Goal: Task Accomplishment & Management: Complete application form

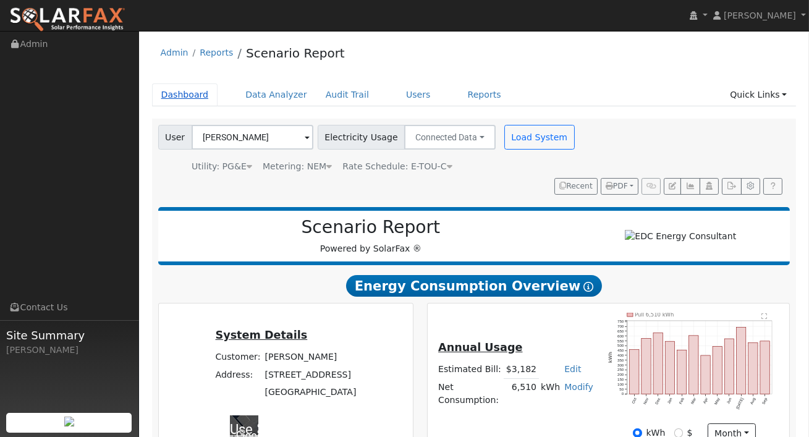
click at [200, 94] on link "Dashboard" at bounding box center [185, 94] width 66 height 23
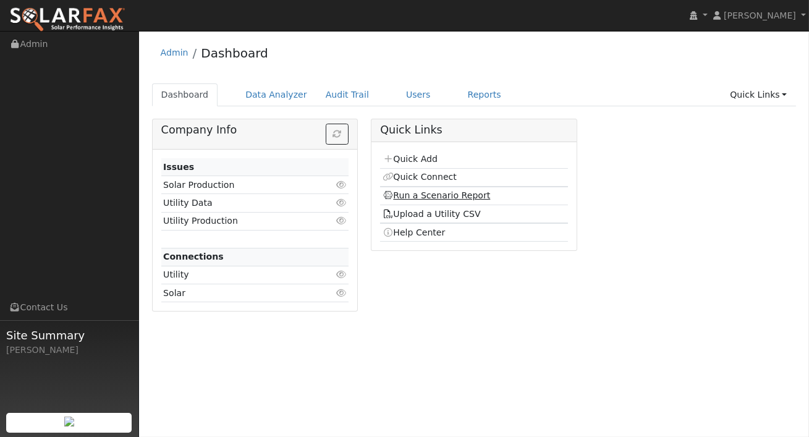
click at [432, 192] on link "Run a Scenario Report" at bounding box center [436, 195] width 108 height 10
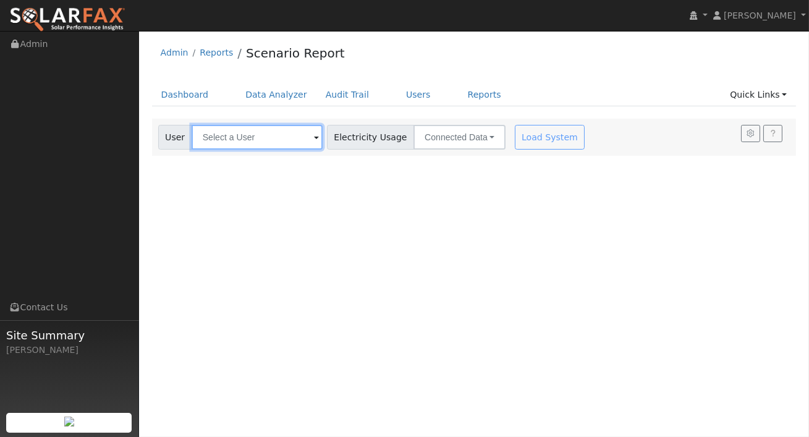
click at [297, 137] on input "text" at bounding box center [257, 137] width 131 height 25
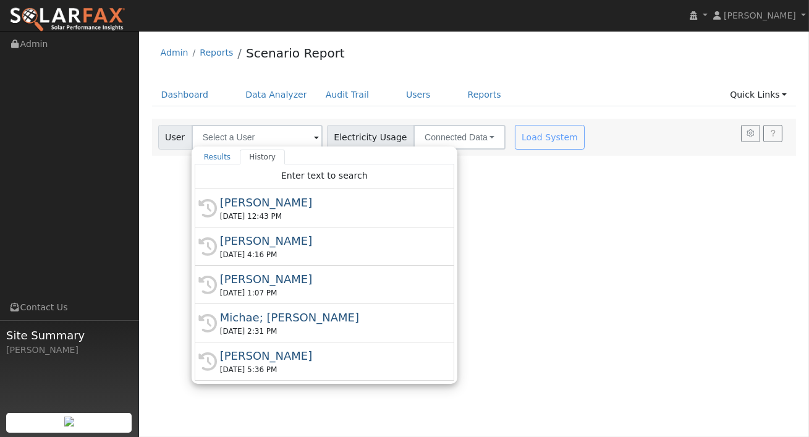
drag, startPoint x: 290, startPoint y: 202, endPoint x: 301, endPoint y: 202, distance: 10.5
click at [290, 202] on div "Ferris Escheik" at bounding box center [330, 202] width 220 height 17
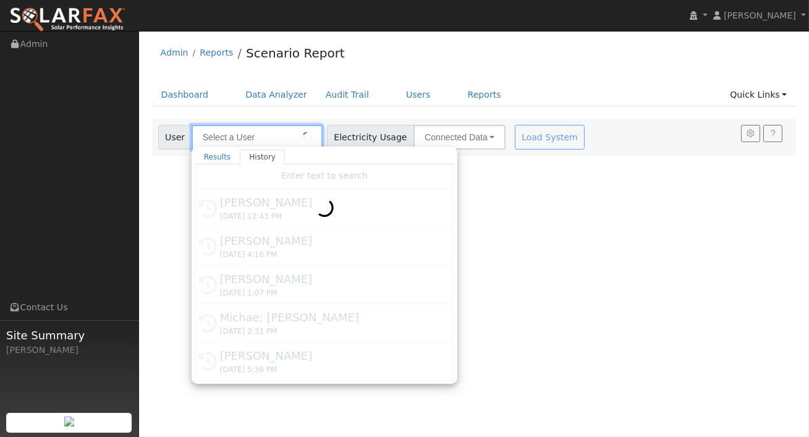
type input "Ferris Escheik"
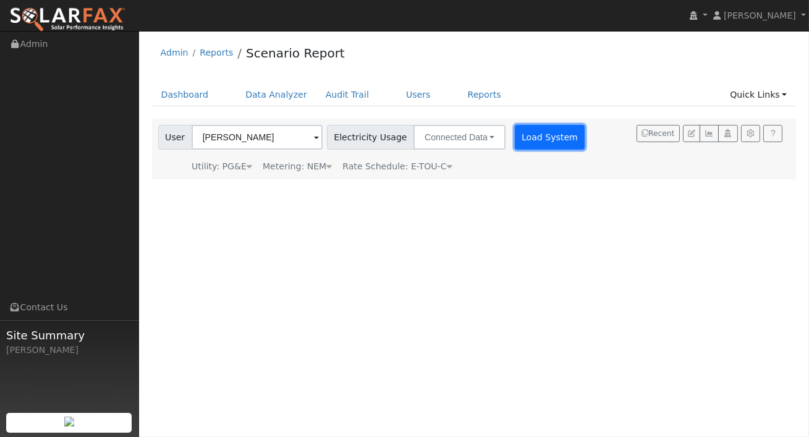
click at [528, 141] on button "Load System" at bounding box center [550, 137] width 70 height 25
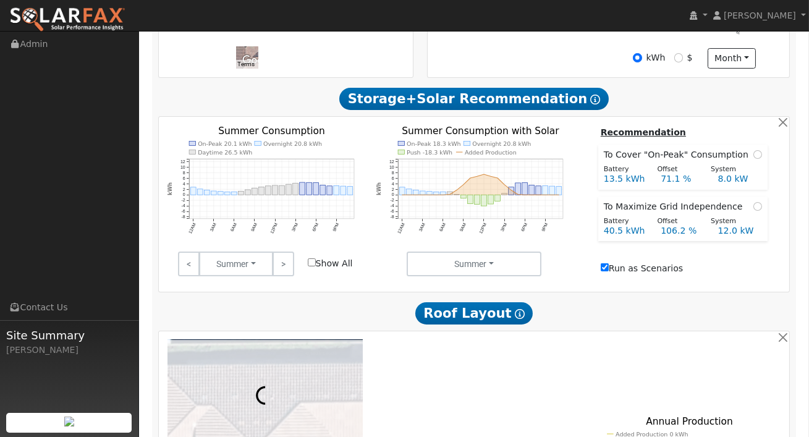
scroll to position [372, 0]
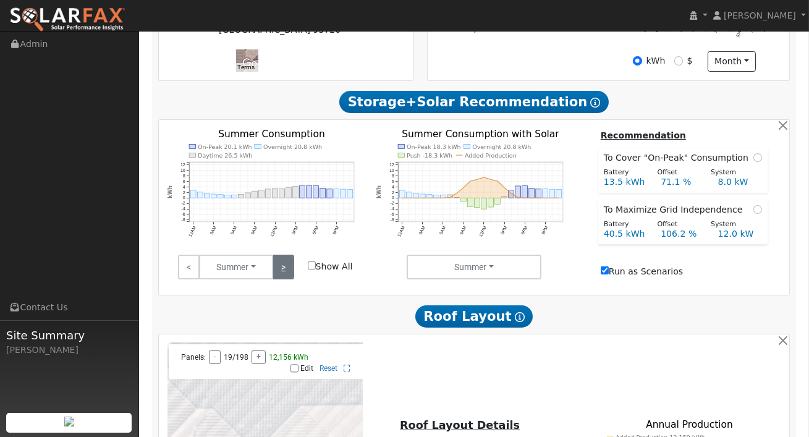
click at [289, 270] on link ">" at bounding box center [283, 267] width 22 height 25
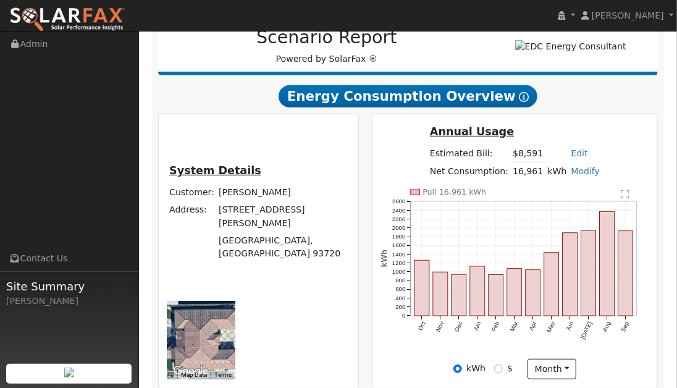
scroll to position [189, 0]
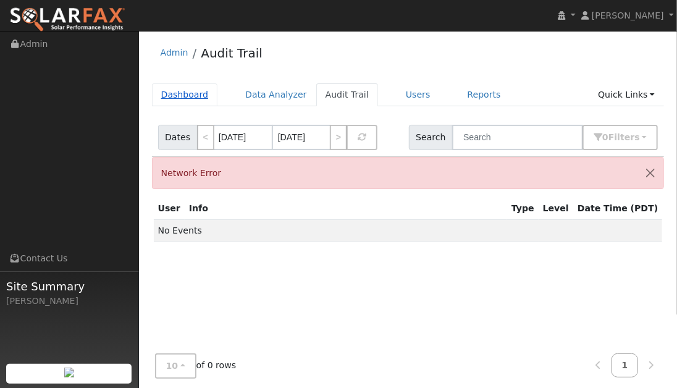
click at [187, 96] on link "Dashboard" at bounding box center [185, 94] width 66 height 23
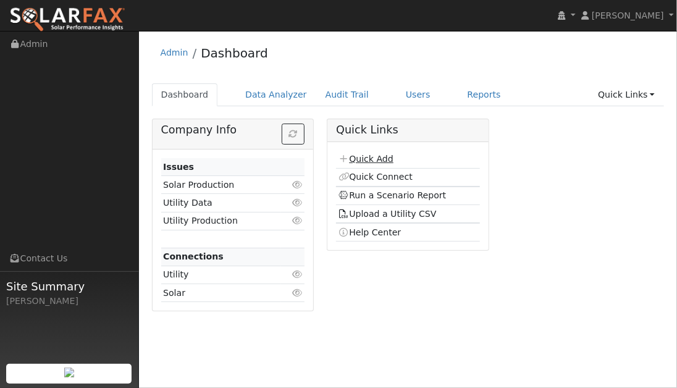
click at [368, 155] on link "Quick Add" at bounding box center [366, 159] width 55 height 10
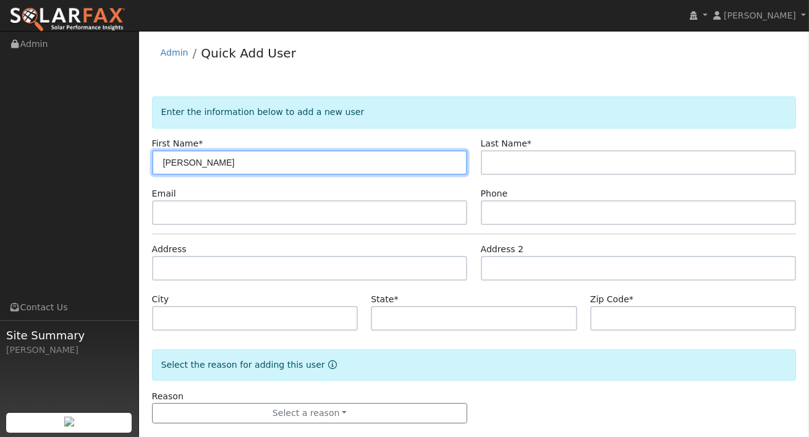
type input "[PERSON_NAME]"
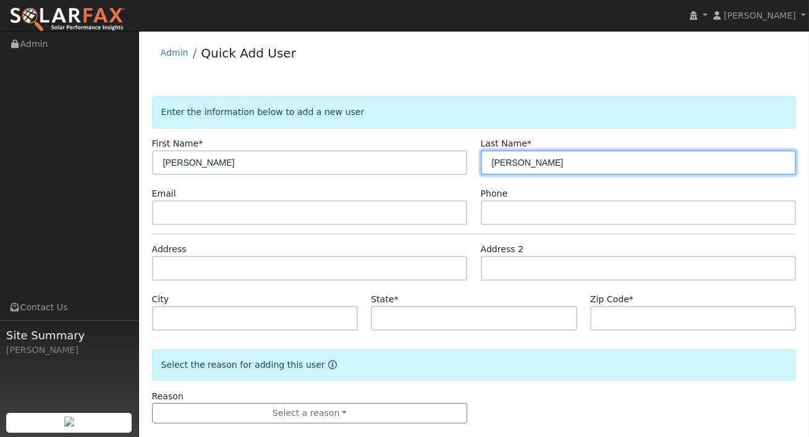
type input "[PERSON_NAME]"
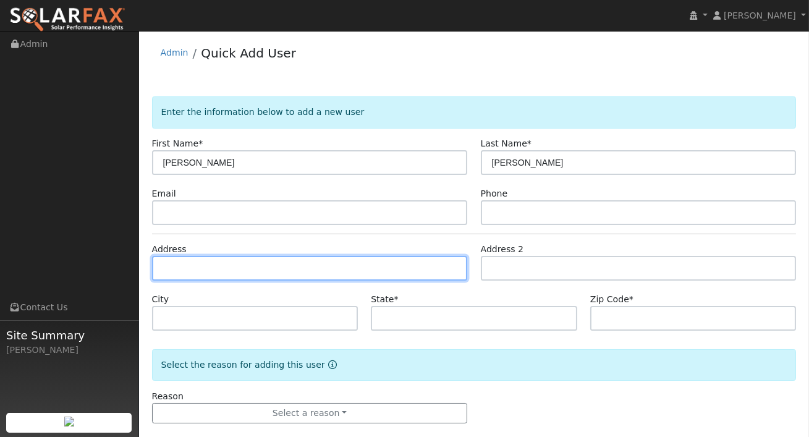
click at [225, 272] on input "text" at bounding box center [310, 268] width 316 height 25
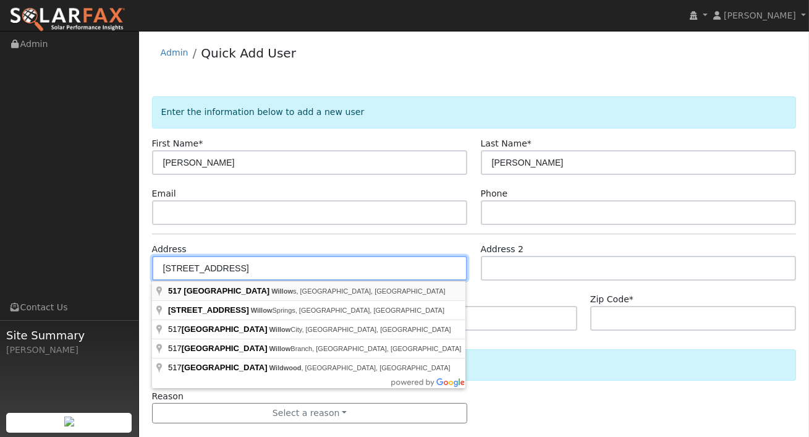
type input "[STREET_ADDRESS]"
type input "Willows"
type input "CA"
type input "95988"
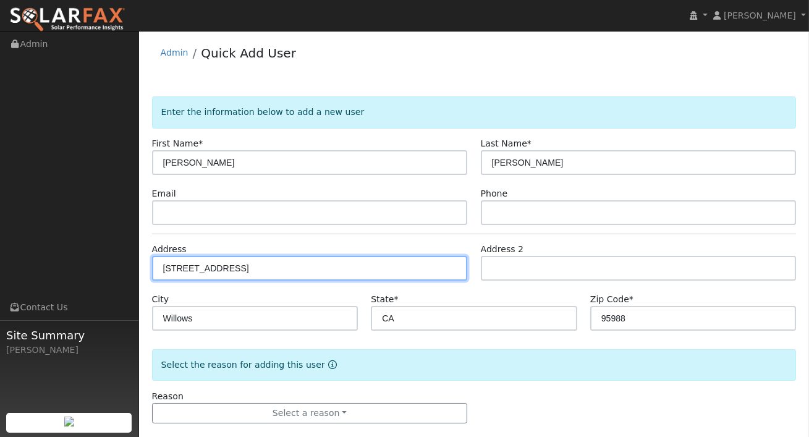
scroll to position [17, 0]
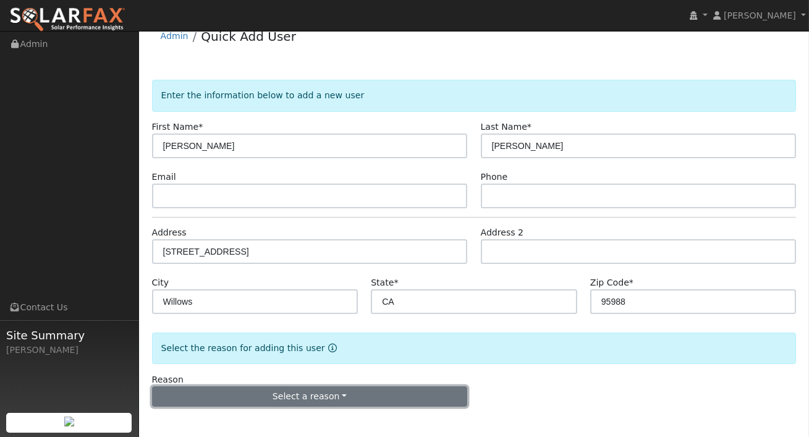
click at [340, 387] on button "Select a reason" at bounding box center [310, 396] width 316 height 21
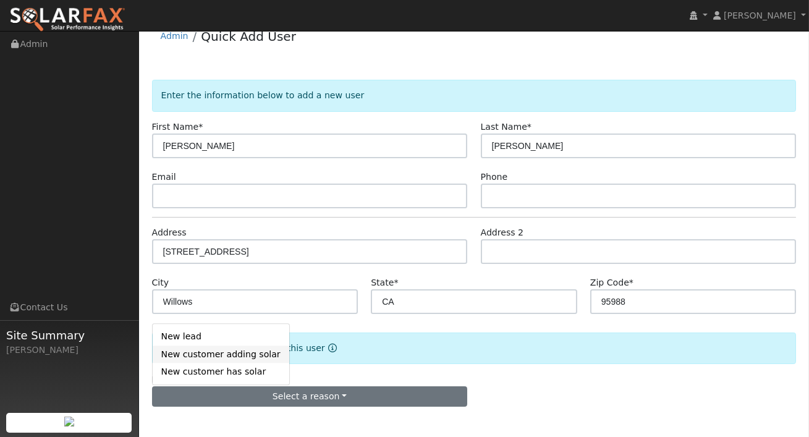
click at [236, 353] on link "New customer adding solar" at bounding box center [221, 353] width 137 height 17
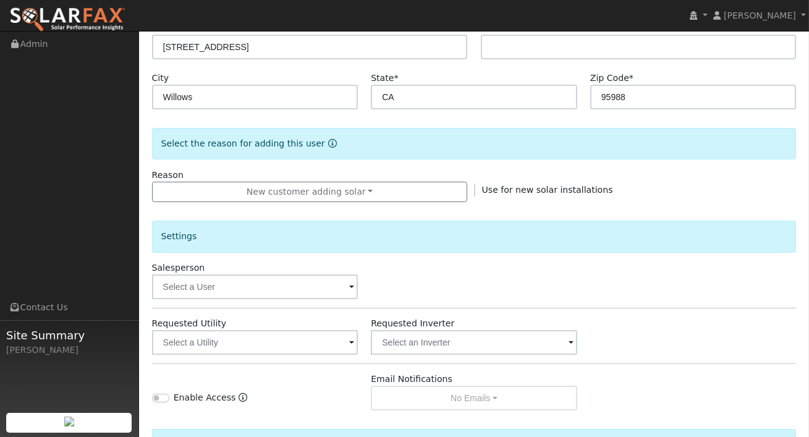
scroll to position [224, 0]
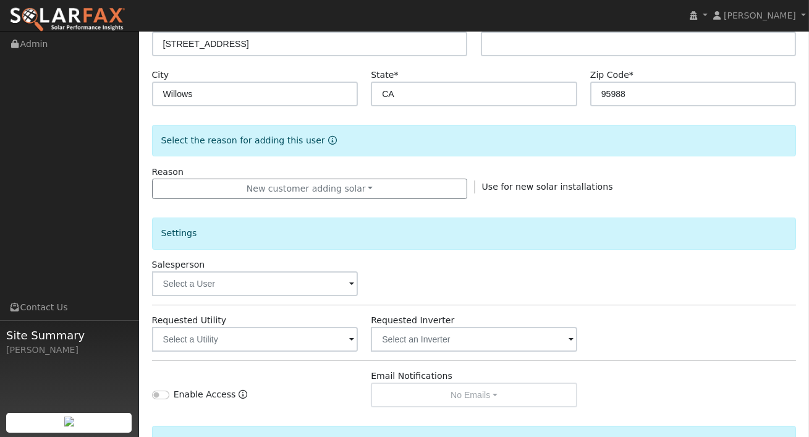
click at [331, 270] on div "Salesperson" at bounding box center [254, 277] width 219 height 38
click at [333, 279] on input "text" at bounding box center [255, 283] width 206 height 25
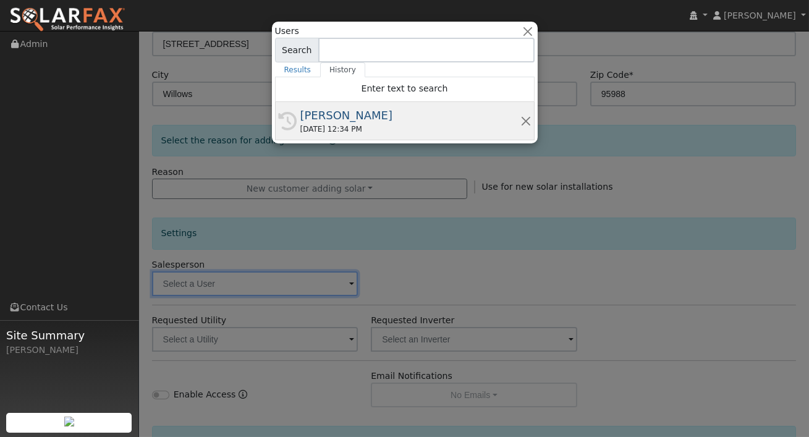
click at [336, 108] on div "[PERSON_NAME]" at bounding box center [410, 115] width 220 height 17
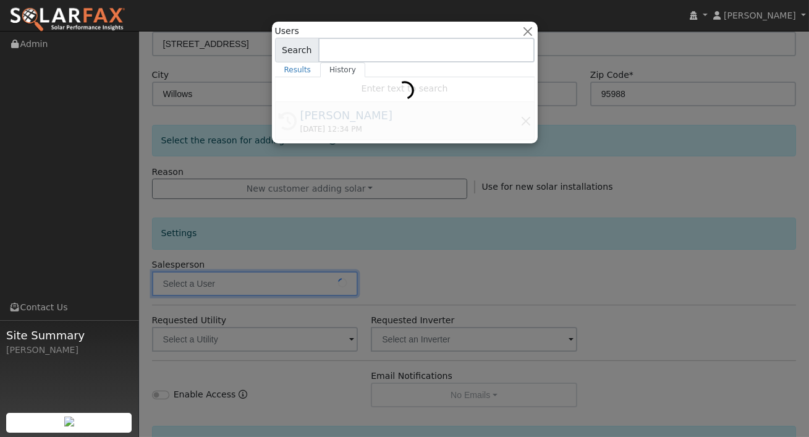
type input "[PERSON_NAME]"
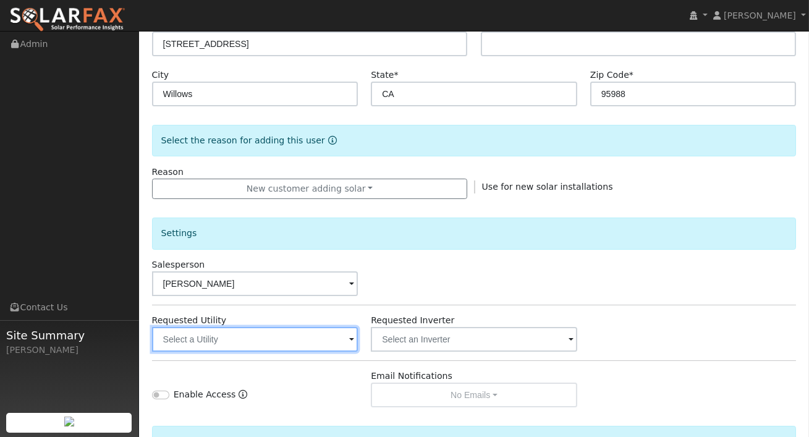
click at [314, 341] on input "text" at bounding box center [255, 339] width 206 height 25
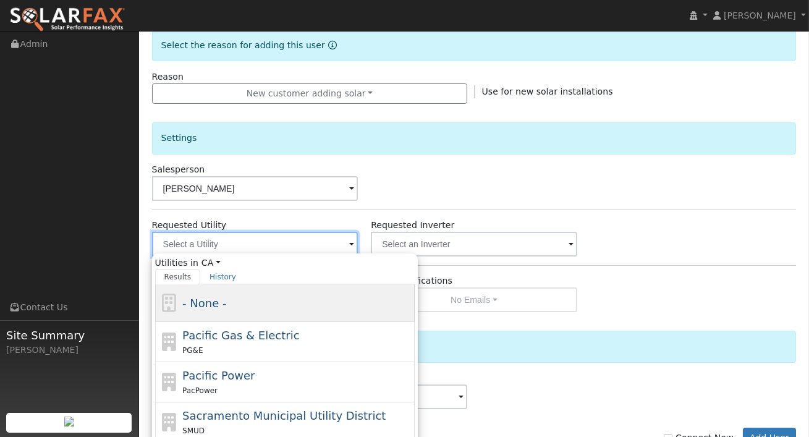
scroll to position [357, 0]
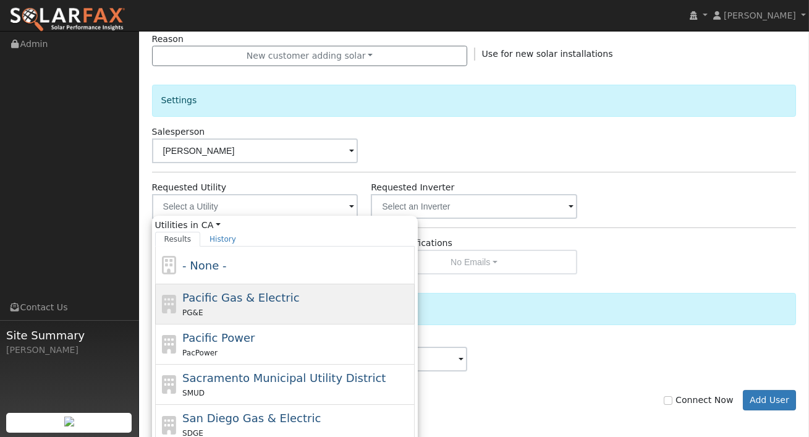
click at [258, 291] on span "Pacific Gas & Electric" at bounding box center [240, 297] width 117 height 13
type input "Pacific Gas & Electric"
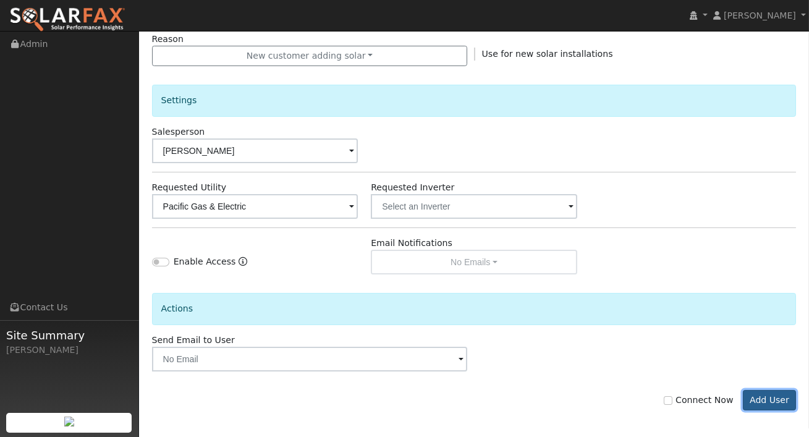
click at [677, 387] on button "Add User" at bounding box center [770, 400] width 54 height 21
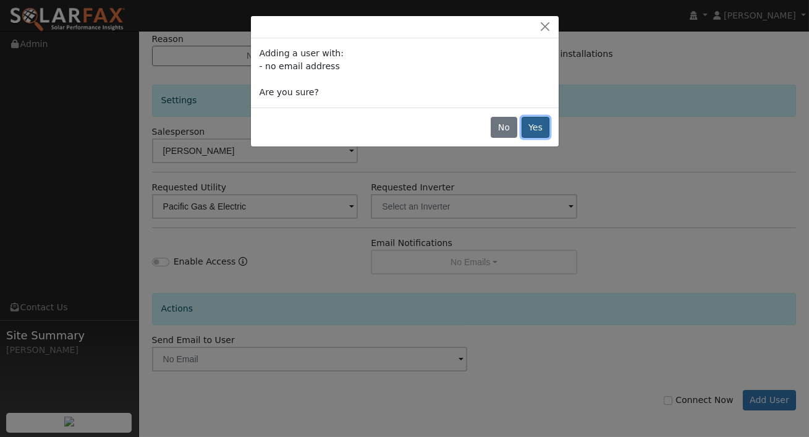
click at [526, 132] on button "Yes" at bounding box center [535, 127] width 28 height 21
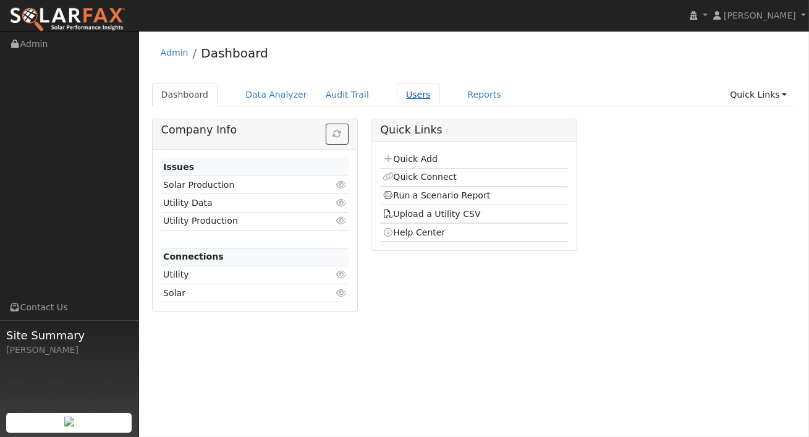
click at [403, 97] on link "Users" at bounding box center [418, 94] width 43 height 23
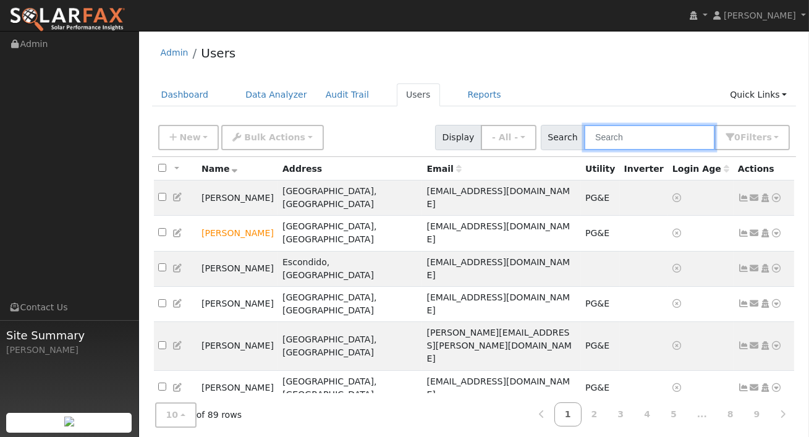
click at [618, 146] on input "text" at bounding box center [649, 137] width 131 height 25
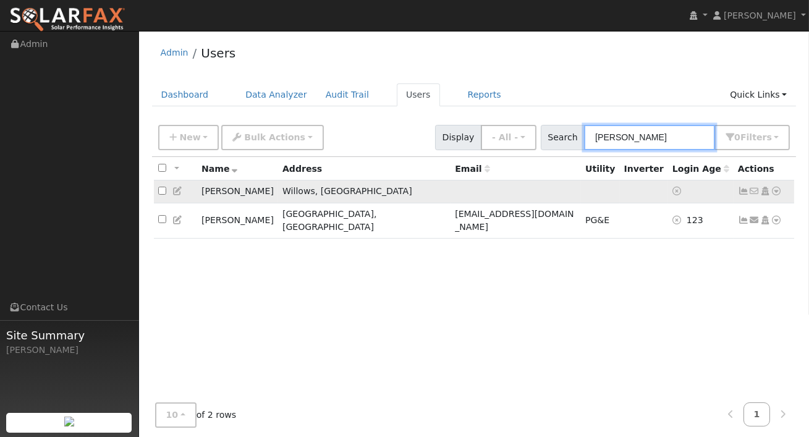
type input "[PERSON_NAME]"
click at [775, 190] on icon at bounding box center [776, 191] width 11 height 9
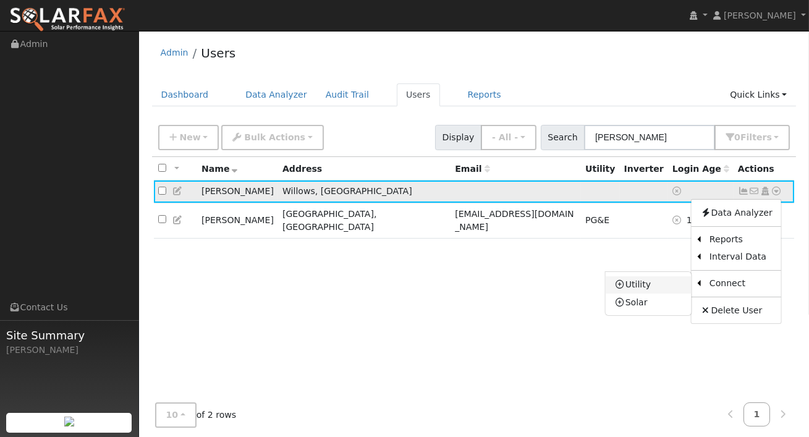
click at [644, 292] on link "Utility" at bounding box center [648, 284] width 86 height 17
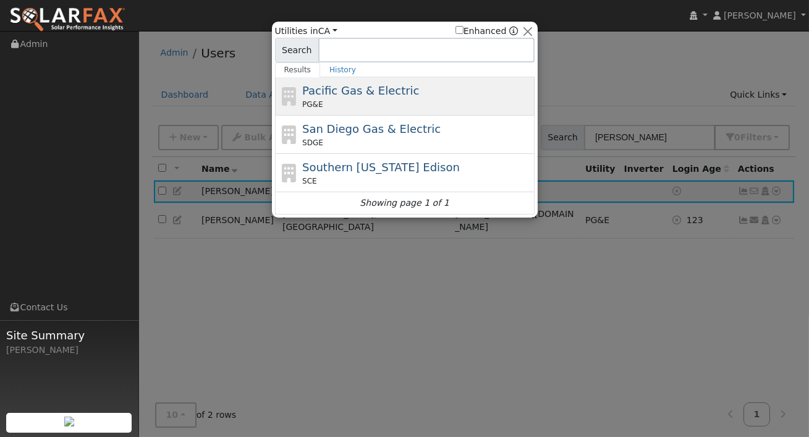
click at [355, 103] on div "PG&E" at bounding box center [416, 104] width 229 height 11
